Goal: Information Seeking & Learning: Understand process/instructions

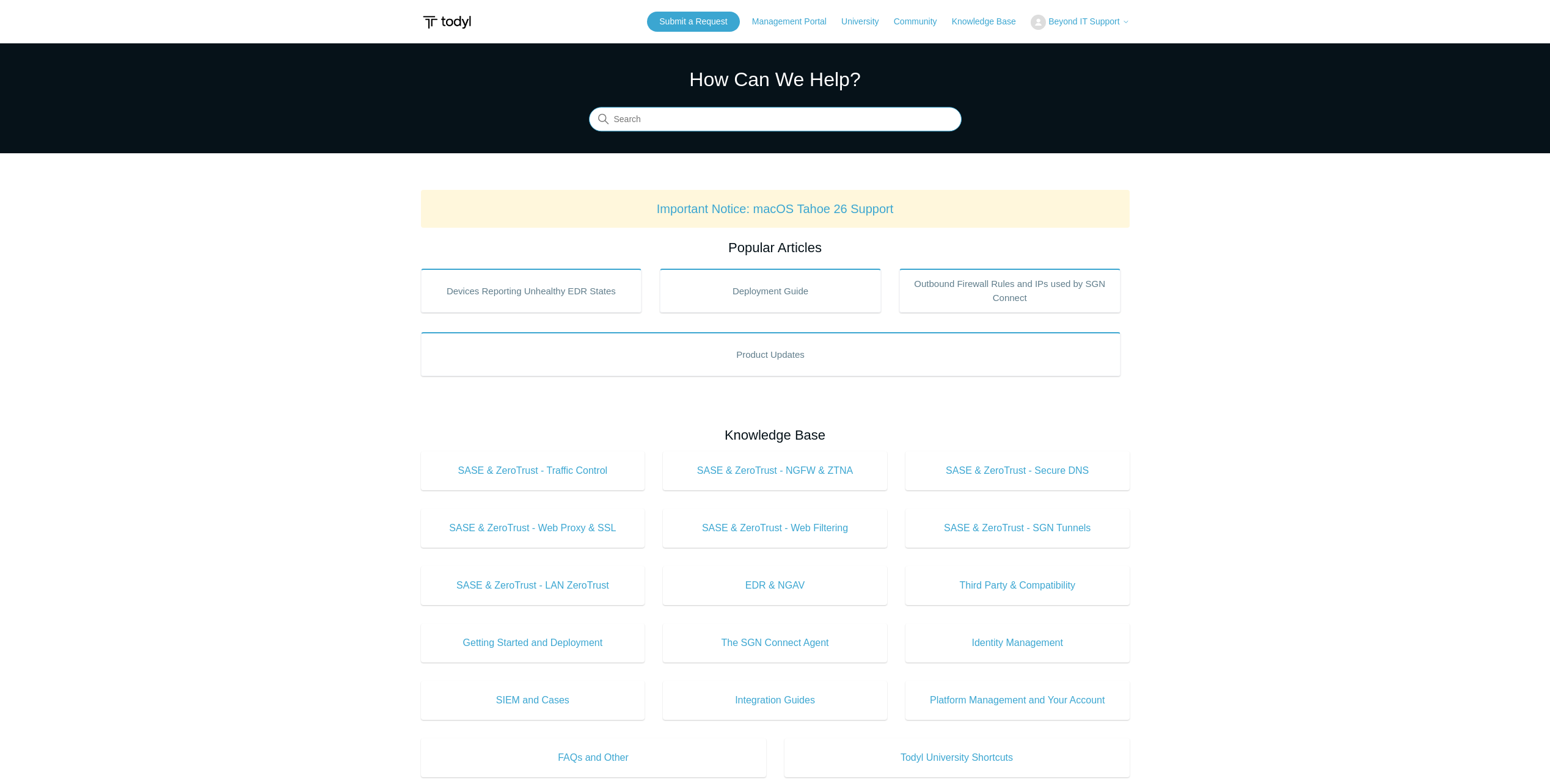
click at [792, 114] on input "Search" at bounding box center [775, 119] width 373 height 24
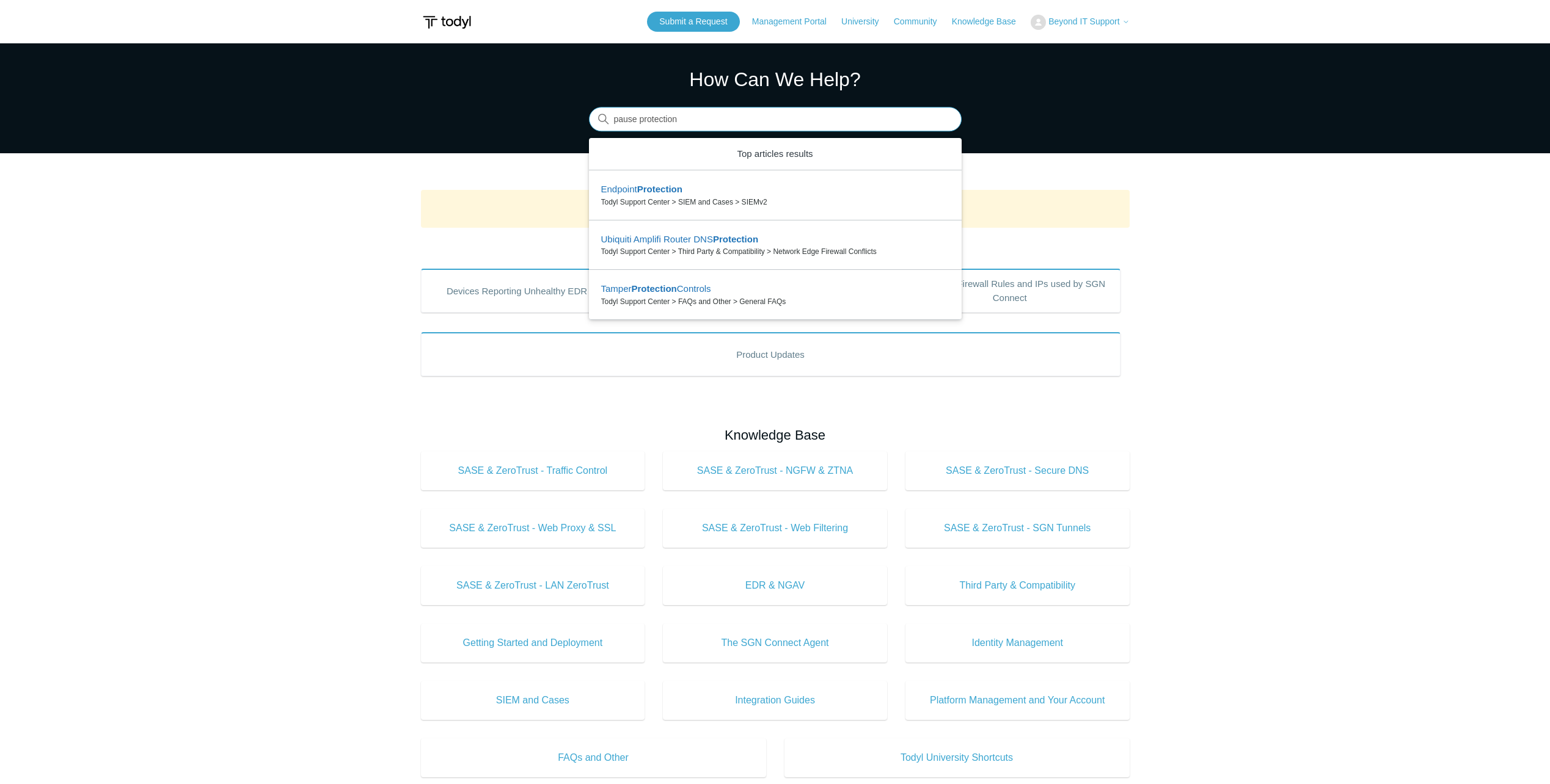
type input "pause protection"
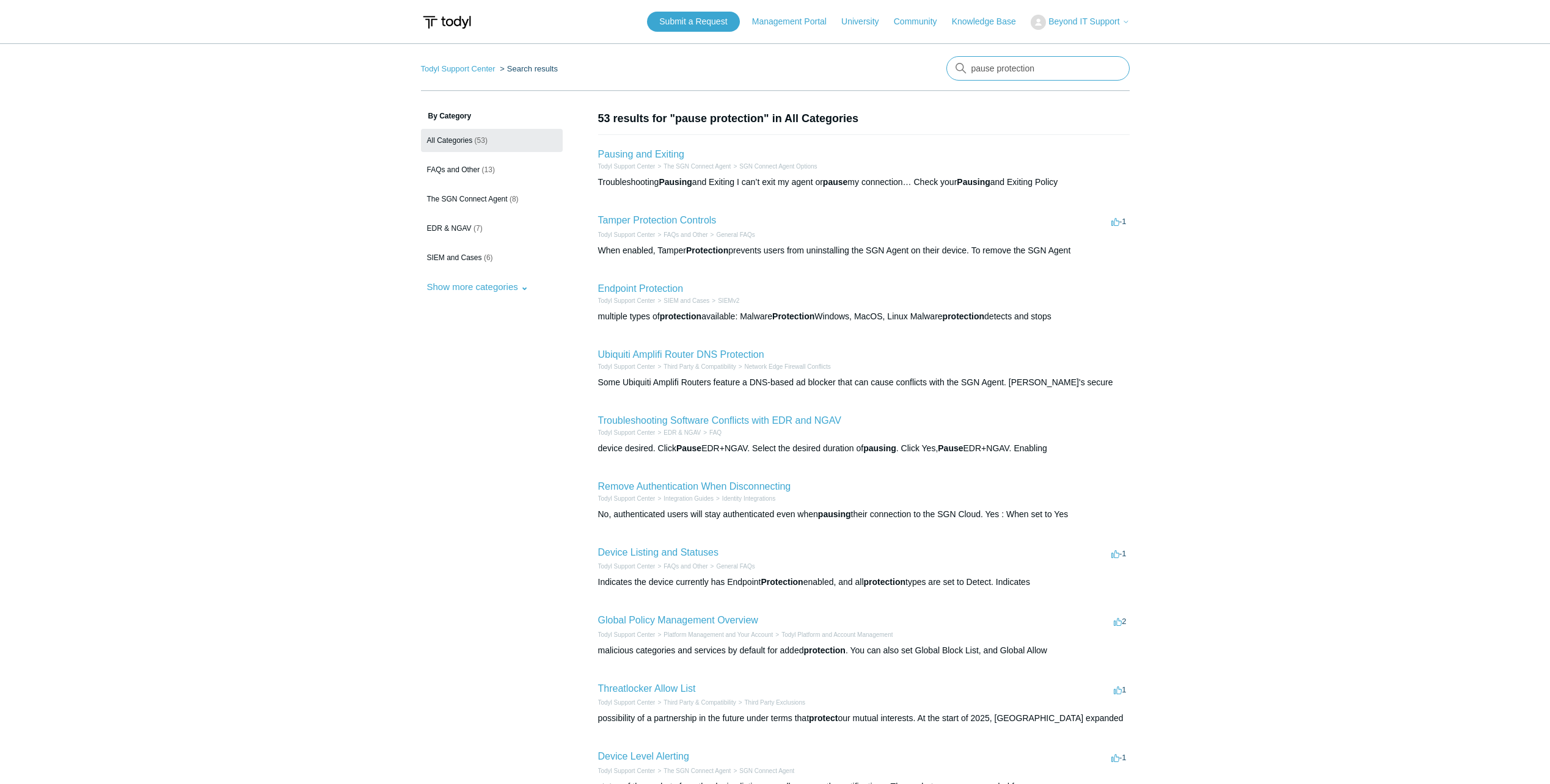
click at [1036, 60] on input "pause protection" at bounding box center [1038, 68] width 183 height 24
click at [974, 70] on input "pause protection" at bounding box center [1038, 68] width 183 height 24
type input "disable protection"
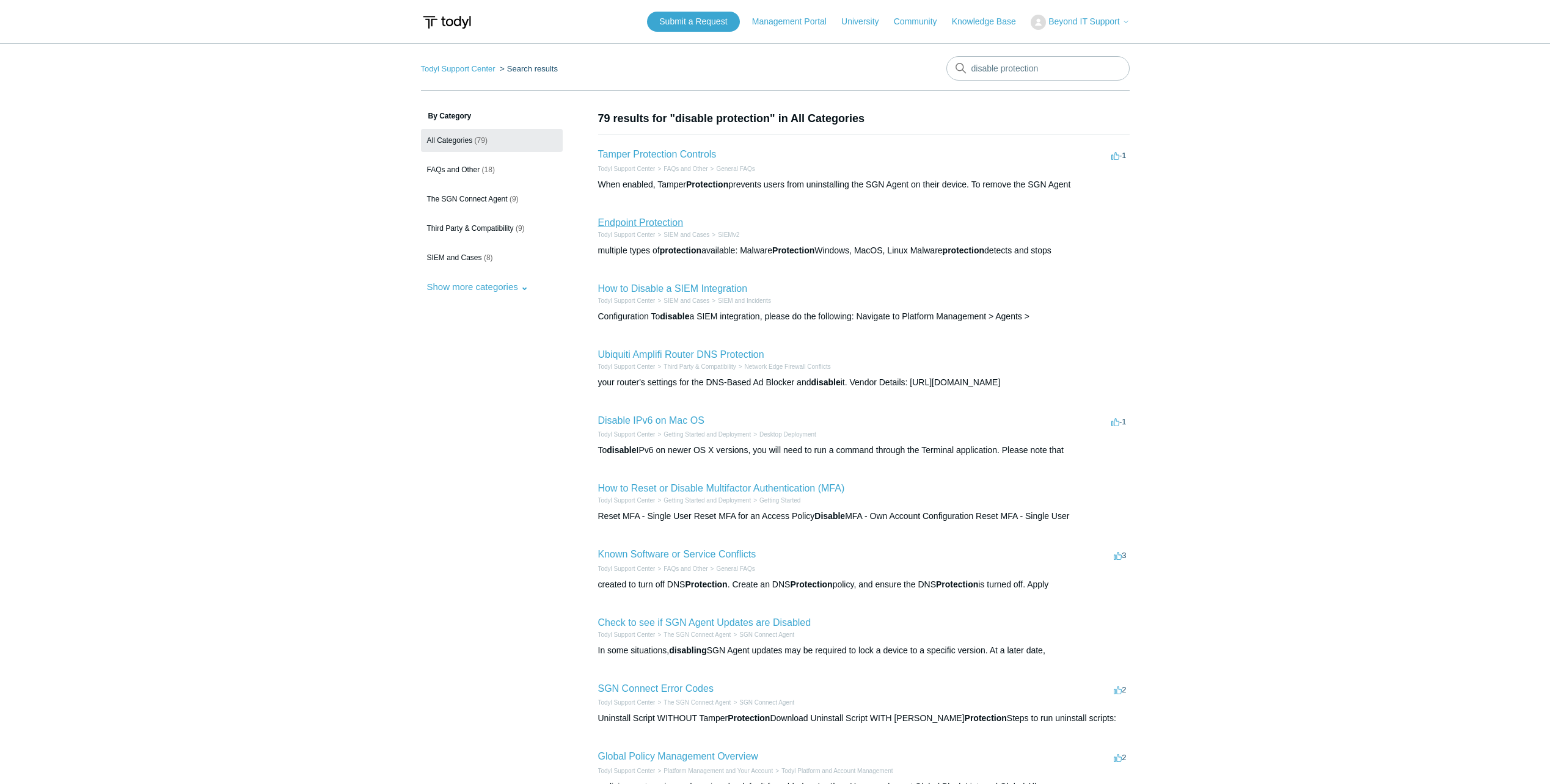
click at [651, 222] on link "Endpoint Protection" at bounding box center [641, 222] width 86 height 10
